Goal: Task Accomplishment & Management: Manage account settings

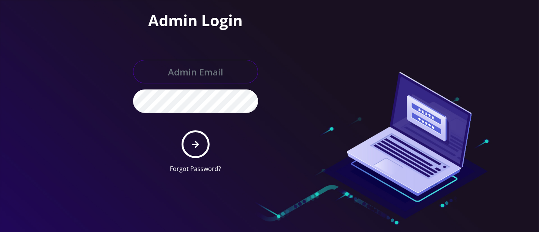
type input "[PERSON_NAME][EMAIL_ADDRESS][DOMAIN_NAME]"
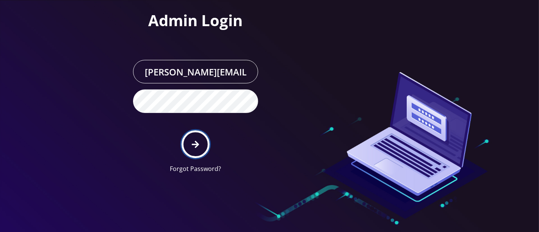
click at [196, 144] on icon "submit" at bounding box center [195, 144] width 7 height 8
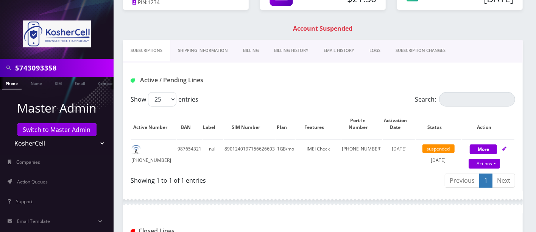
scroll to position [68, 0]
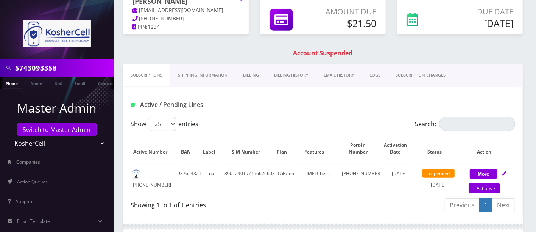
click at [252, 74] on link "Billing" at bounding box center [251, 75] width 31 height 22
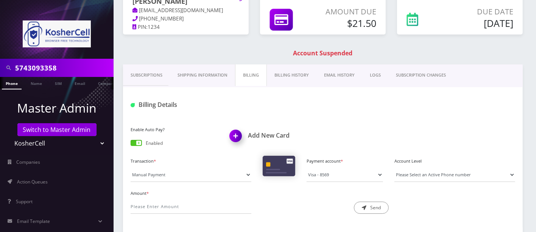
click at [257, 133] on h1 "Add New Card" at bounding box center [274, 135] width 88 height 7
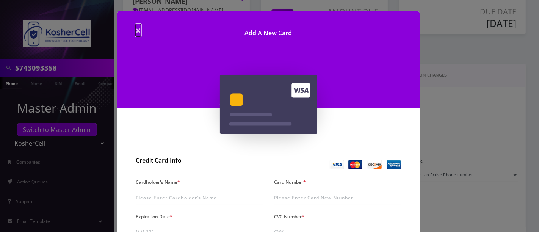
click at [136, 30] on span "×" at bounding box center [138, 30] width 5 height 13
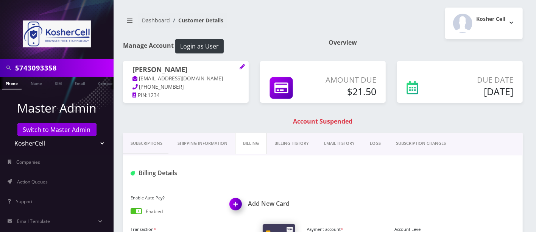
drag, startPoint x: 206, startPoint y: 69, endPoint x: 131, endPoint y: 71, distance: 75.4
click at [131, 71] on div "Yoel Aryeh Goldstein dmvalka@aol.com 973-819-7438 PIN: 1234" at bounding box center [186, 82] width 126 height 43
copy h1 "[PERSON_NAME]"
click at [234, 201] on img at bounding box center [237, 206] width 22 height 22
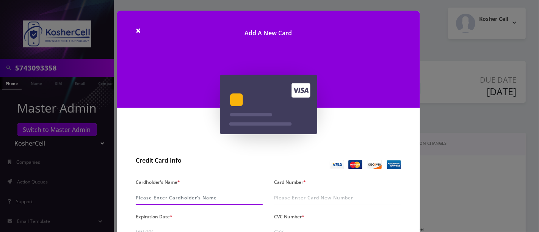
click at [170, 197] on input "Cardholder's Name *" at bounding box center [199, 198] width 127 height 14
paste input "[PERSON_NAME]"
type input "[PERSON_NAME]"
click at [310, 198] on input "Card Number *" at bounding box center [337, 198] width 127 height 14
type input "4"
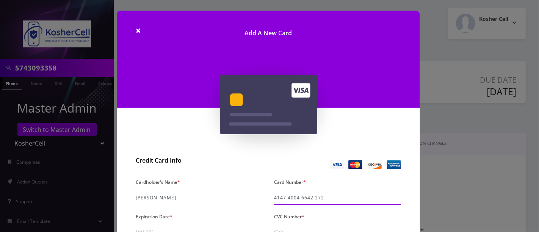
type input "4147 4004 6642 2720"
click at [355, 194] on input "4147 4004 6642 2720" at bounding box center [337, 198] width 127 height 14
click at [281, 195] on input "4147 4004 6642 2720" at bounding box center [337, 198] width 127 height 14
click at [294, 197] on input "4147 4004 6642 2720" at bounding box center [337, 198] width 127 height 14
click at [296, 198] on input "4147 4004 6642 2720" at bounding box center [337, 198] width 127 height 14
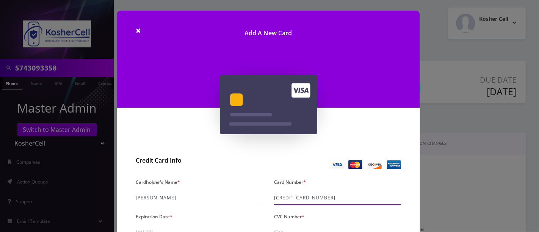
click at [305, 198] on input "4147 4004 6642 2720" at bounding box center [337, 198] width 127 height 14
drag, startPoint x: 308, startPoint y: 197, endPoint x: 312, endPoint y: 199, distance: 3.9
click at [308, 197] on input "4147 4004 6642 2720" at bounding box center [337, 198] width 127 height 14
click at [325, 198] on input "4147 4004 6642 2720" at bounding box center [337, 198] width 127 height 14
drag, startPoint x: 346, startPoint y: 198, endPoint x: 269, endPoint y: 198, distance: 77.3
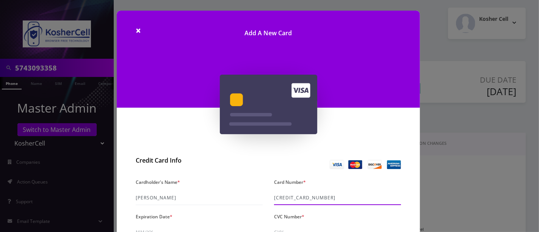
click at [269, 198] on div "Card Number * 4147 4004 6642 2720" at bounding box center [337, 191] width 138 height 28
click at [295, 202] on input "4147 4004 6642 2720" at bounding box center [337, 198] width 127 height 14
click at [280, 198] on input "4147 4004 6642 2720" at bounding box center [337, 198] width 127 height 14
click at [284, 198] on input "4147 4004 6642 2720" at bounding box center [337, 198] width 127 height 14
click at [293, 198] on input "4147 4004 6642 2720" at bounding box center [337, 198] width 127 height 14
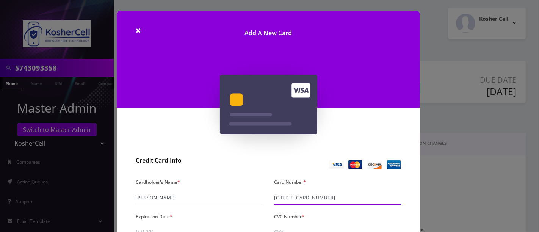
click at [298, 198] on input "4147 4004 6642 2720" at bounding box center [337, 198] width 127 height 14
click at [311, 197] on input "4147 4004 6642 2720" at bounding box center [337, 198] width 127 height 14
click at [327, 198] on input "4147 4004 6642 2720" at bounding box center [337, 198] width 127 height 14
click at [190, 225] on input "Expiration Date *" at bounding box center [199, 232] width 127 height 14
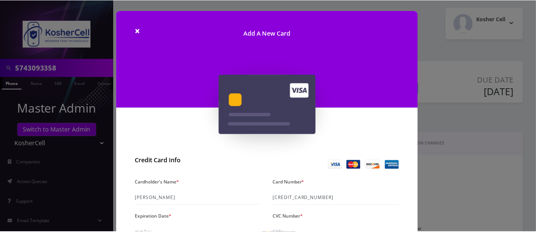
scroll to position [203, 0]
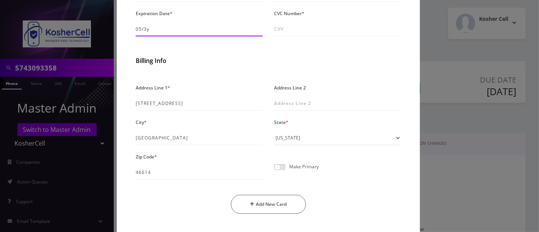
type input "05/30"
click at [308, 31] on input "CVC Number *" at bounding box center [337, 29] width 127 height 14
click at [227, 146] on div "Address Line 1 * 2709 S Twyckenham Dr Address Line 2 City * South Bend State * …" at bounding box center [268, 151] width 277 height 138
click at [317, 103] on input "Address Line 2" at bounding box center [337, 103] width 127 height 14
click at [295, 34] on input "CVC Number *" at bounding box center [337, 29] width 127 height 14
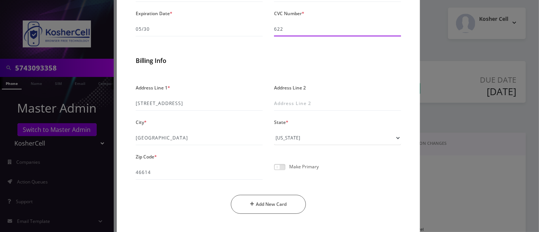
type input "622"
click at [231, 134] on input "South Bend" at bounding box center [199, 138] width 127 height 14
click at [399, 175] on div "Make Primary" at bounding box center [337, 169] width 138 height 19
click at [282, 165] on span at bounding box center [279, 167] width 11 height 6
click at [274, 171] on input "checkbox" at bounding box center [274, 171] width 0 height 0
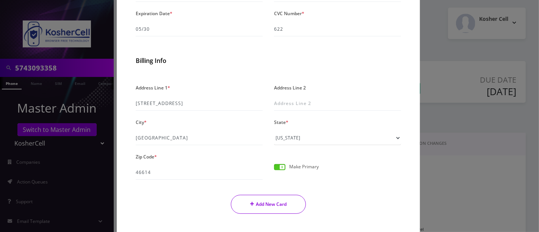
click at [263, 204] on button "Add New Card" at bounding box center [268, 204] width 75 height 19
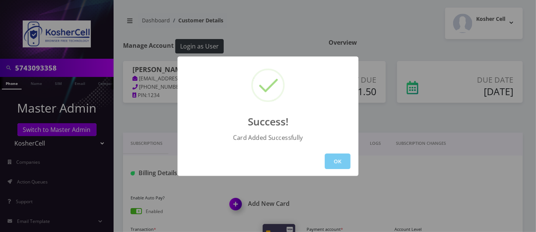
click at [333, 160] on button "OK" at bounding box center [338, 161] width 26 height 16
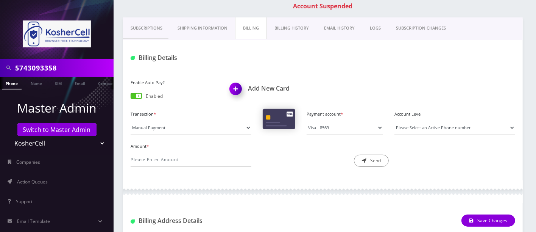
scroll to position [119, 0]
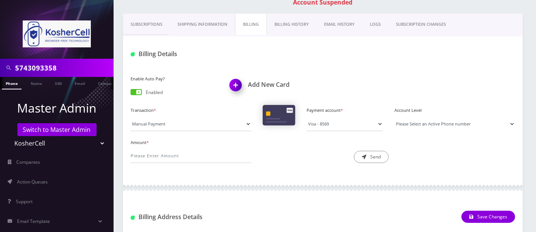
click at [446, 121] on select "Please Select an Active Phone number" at bounding box center [455, 124] width 121 height 14
click at [434, 123] on select "Please Select an Active Phone number" at bounding box center [455, 124] width 121 height 14
click at [177, 151] on input "Amount *" at bounding box center [191, 155] width 121 height 14
type input "21.50"
click at [378, 152] on button "Send" at bounding box center [371, 157] width 35 height 12
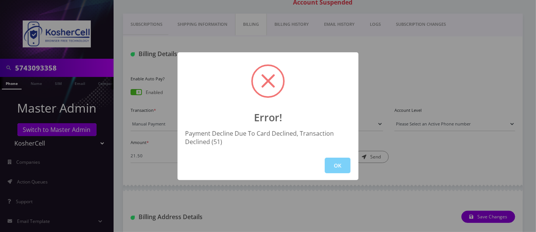
click at [340, 163] on button "OK" at bounding box center [338, 166] width 26 height 16
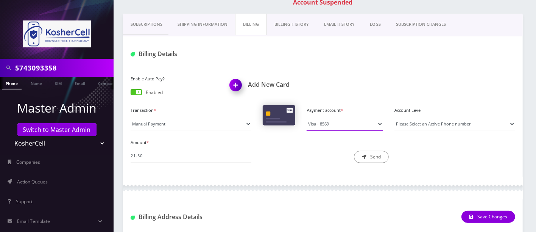
click at [364, 124] on select "Visa - 8569" at bounding box center [345, 124] width 77 height 14
click at [357, 121] on select "Visa - 8569" at bounding box center [345, 124] width 77 height 14
click at [287, 26] on link "Billing History" at bounding box center [292, 25] width 50 height 22
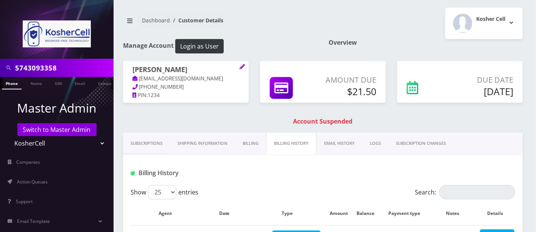
click at [147, 141] on link "Subscriptions" at bounding box center [146, 144] width 47 height 22
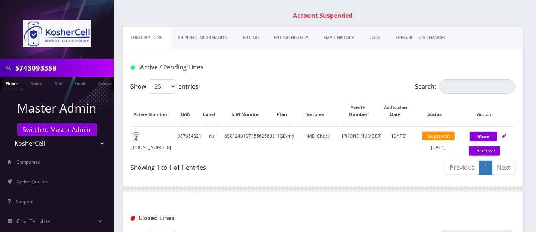
scroll to position [118, 0]
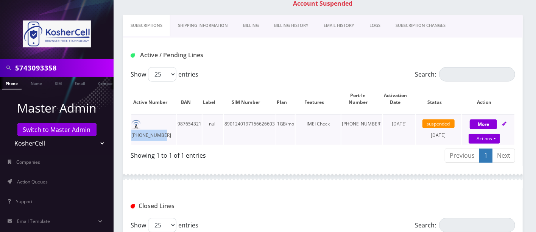
drag, startPoint x: 175, startPoint y: 123, endPoint x: 146, endPoint y: 123, distance: 28.8
click at [146, 123] on td "574-309-3358" at bounding box center [153, 129] width 45 height 31
click at [144, 123] on td "574-309-3358" at bounding box center [153, 129] width 45 height 31
copy td "574-309-3358"
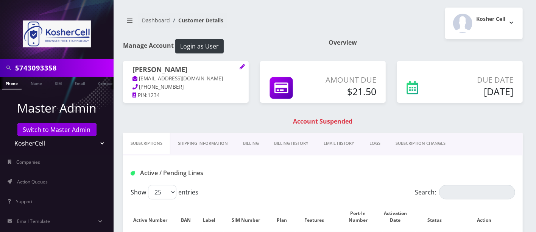
drag, startPoint x: 210, startPoint y: 70, endPoint x: 127, endPoint y: 69, distance: 83.3
click at [127, 69] on div "Yoel Aryeh Goldstein dmvalka@aol.com 973-819-7438 PIN: 1234" at bounding box center [186, 82] width 126 height 43
click at [172, 90] on p "973-819-7438" at bounding box center [186, 87] width 107 height 8
drag, startPoint x: 203, startPoint y: 71, endPoint x: 134, endPoint y: 69, distance: 68.6
click at [134, 69] on h1 "Yoel Aryeh Goldstein" at bounding box center [186, 70] width 107 height 9
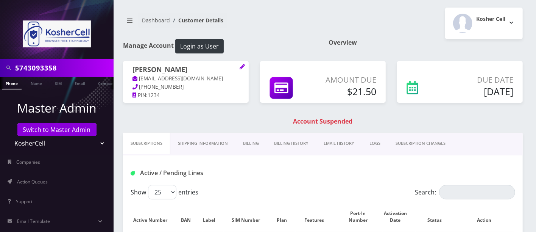
copy h1 "Yoel Aryeh Goldstein"
click at [253, 141] on link "Billing" at bounding box center [251, 144] width 31 height 22
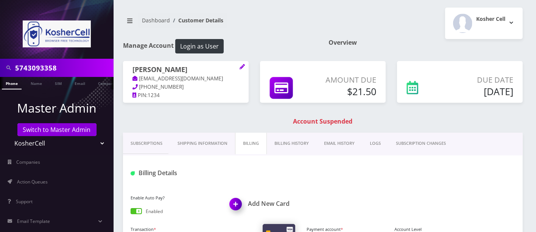
scroll to position [203, 0]
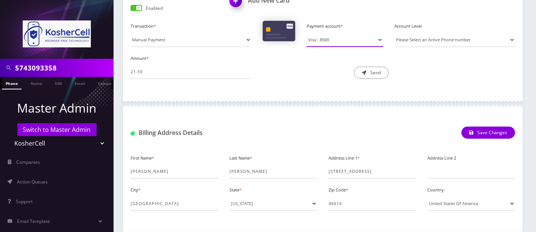
click at [344, 42] on select "Visa - 8569" at bounding box center [345, 40] width 77 height 14
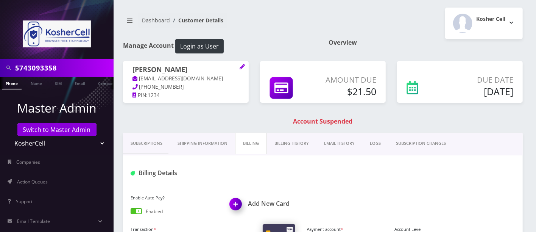
click at [9, 83] on link "Phone" at bounding box center [12, 83] width 20 height 13
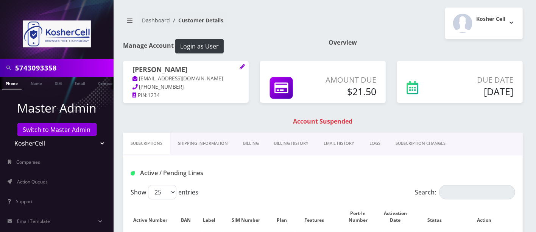
click at [253, 142] on link "Billing" at bounding box center [251, 144] width 31 height 22
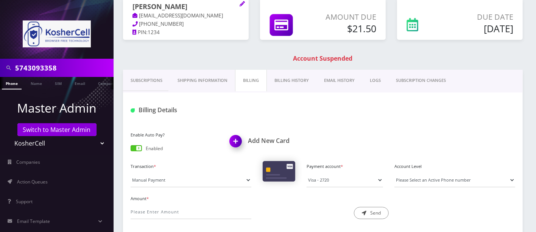
scroll to position [90, 0]
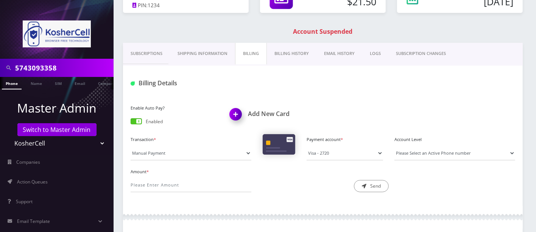
click at [294, 47] on link "Billing History" at bounding box center [292, 54] width 50 height 22
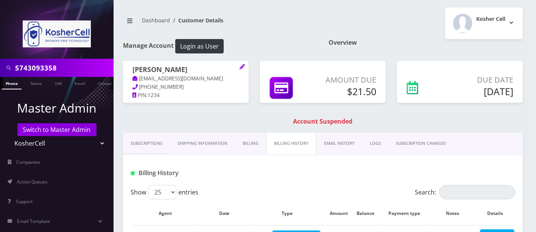
click at [253, 145] on link "Billing" at bounding box center [250, 144] width 31 height 22
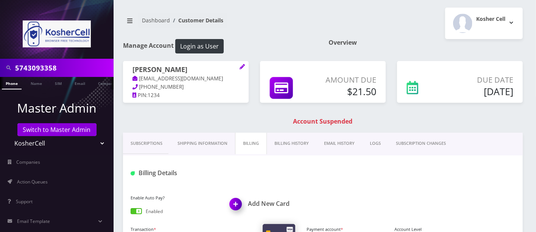
scroll to position [203, 0]
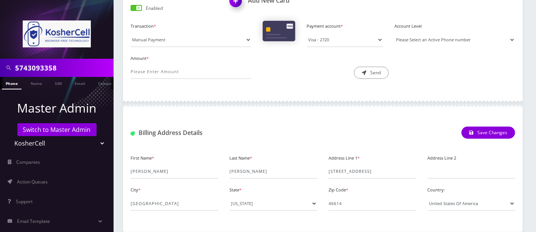
click at [444, 37] on select "Please Select an Active Phone number" at bounding box center [455, 40] width 121 height 14
click at [395, 33] on select "Please Select an Active Phone number" at bounding box center [455, 40] width 121 height 14
click at [155, 70] on input "Amount *" at bounding box center [191, 71] width 121 height 14
type input "21.50"
click at [310, 69] on div "Description * Send" at bounding box center [323, 66] width 132 height 26
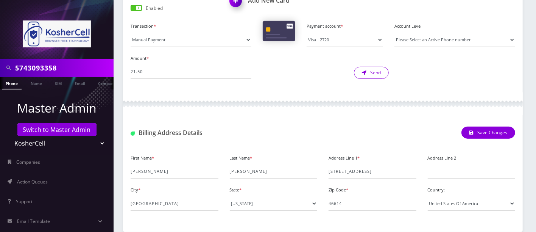
click at [372, 72] on button "Send" at bounding box center [371, 73] width 35 height 12
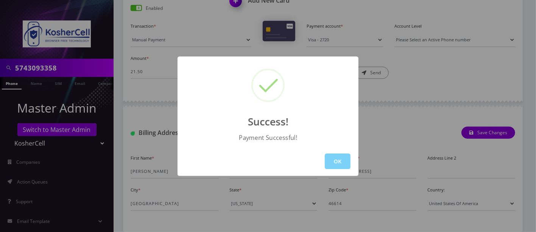
drag, startPoint x: 336, startPoint y: 161, endPoint x: 309, endPoint y: 147, distance: 30.0
click at [336, 161] on button "OK" at bounding box center [338, 161] width 26 height 16
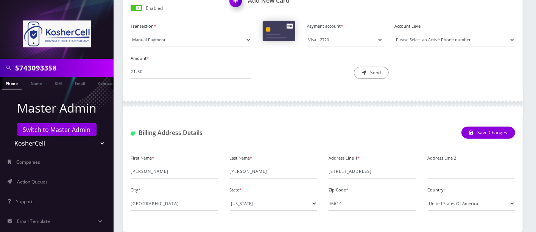
scroll to position [0, 0]
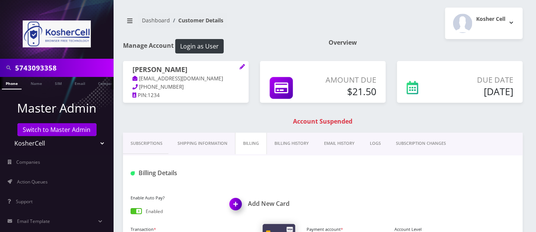
click at [288, 138] on link "Billing History" at bounding box center [292, 144] width 50 height 22
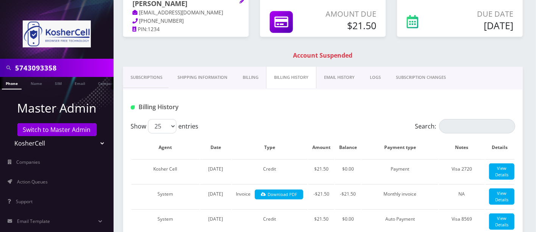
scroll to position [55, 0]
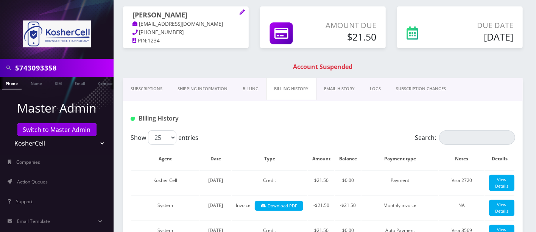
click at [250, 88] on link "Billing" at bounding box center [250, 89] width 31 height 22
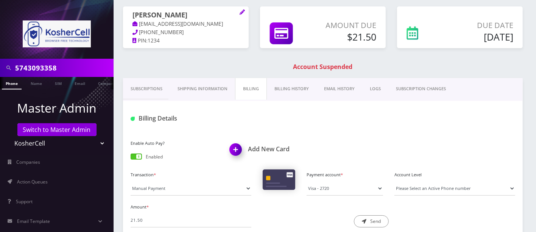
click at [153, 90] on link "Subscriptions" at bounding box center [146, 89] width 47 height 22
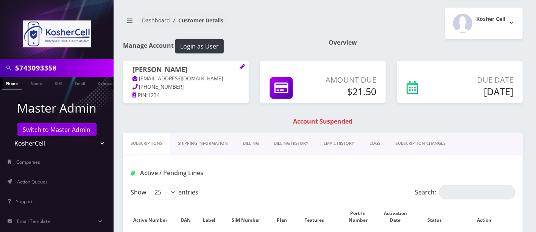
click at [12, 83] on link "Phone" at bounding box center [12, 83] width 20 height 13
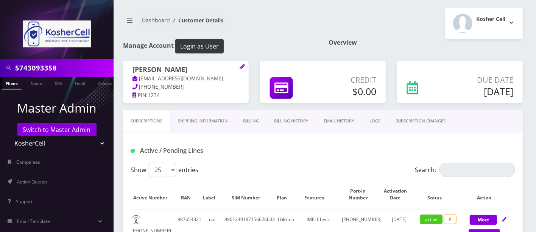
drag, startPoint x: 253, startPoint y: 119, endPoint x: 264, endPoint y: 122, distance: 11.9
click at [252, 119] on link "Billing" at bounding box center [251, 121] width 31 height 22
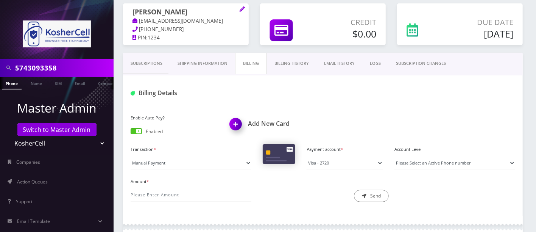
scroll to position [62, 0]
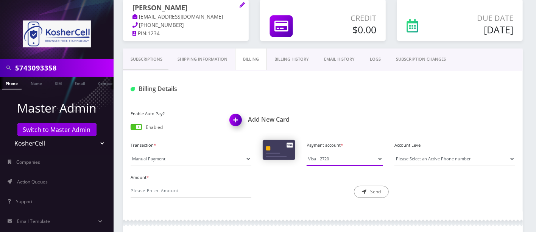
click at [353, 158] on select "Visa - 8569 Visa - 2720" at bounding box center [345, 159] width 77 height 14
click at [442, 156] on select "Please Select an Active Phone number 5743093358" at bounding box center [455, 159] width 121 height 14
click at [286, 59] on link "Billing History" at bounding box center [292, 59] width 50 height 22
